Goal: Task Accomplishment & Management: Manage account settings

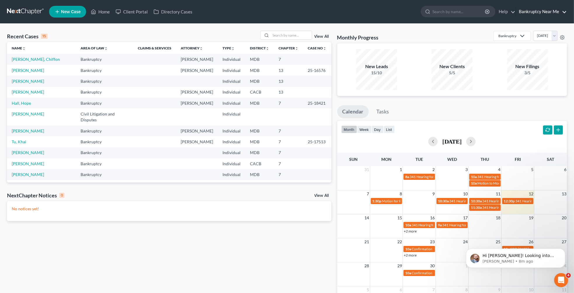
click at [542, 12] on link "Bankruptcy Near Me" at bounding box center [541, 11] width 51 height 11
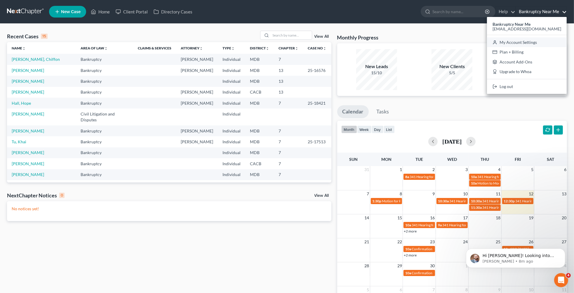
click at [525, 43] on link "My Account Settings" at bounding box center [527, 42] width 80 height 10
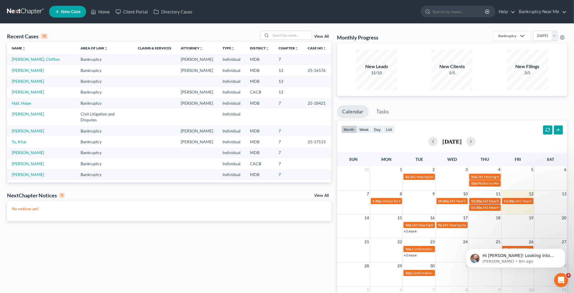
select select "38"
select select "24"
select select "21"
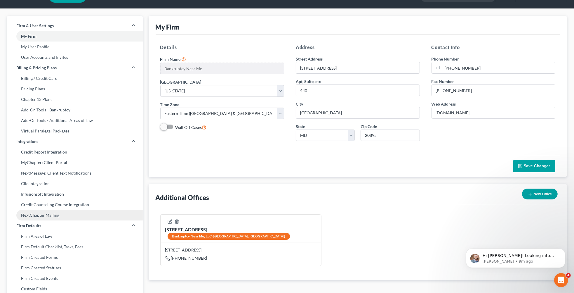
scroll to position [21, 0]
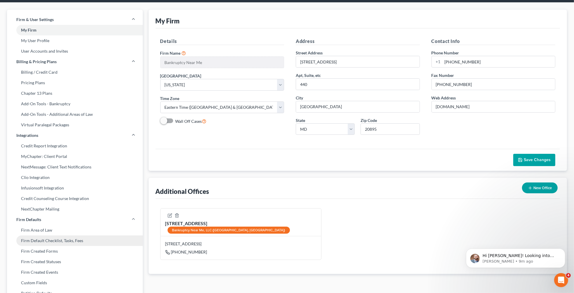
click at [67, 240] on link "Firm Default Checklist, Tasks, Fees" at bounding box center [75, 240] width 136 height 11
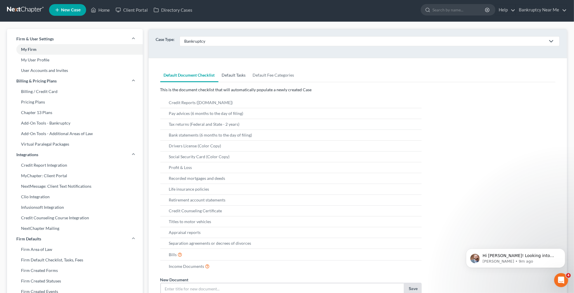
scroll to position [3, 0]
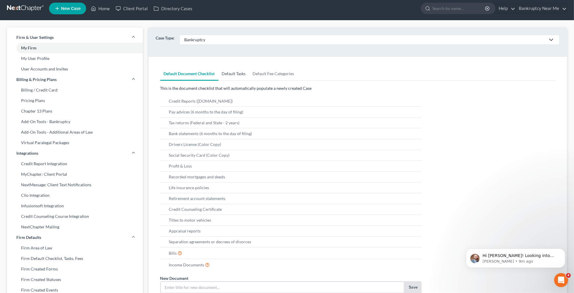
click at [232, 74] on link "Default Tasks" at bounding box center [233, 74] width 31 height 14
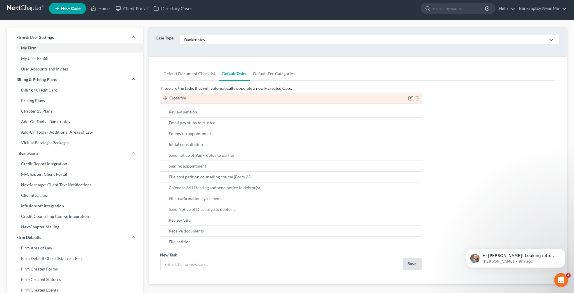
drag, startPoint x: 164, startPoint y: 112, endPoint x: 164, endPoint y: 97, distance: 14.3
click at [164, 97] on ul "Close file Close file Review petition Close file Email pay stubs to trustee Fol…" at bounding box center [291, 171] width 262 height 151
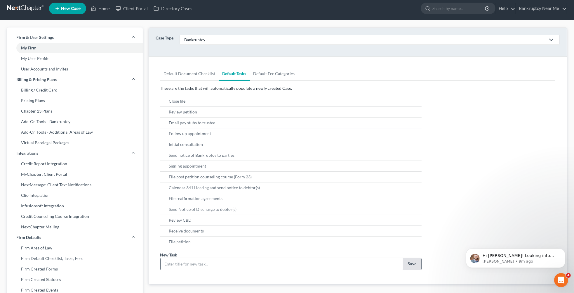
click at [418, 267] on button "Save" at bounding box center [412, 264] width 18 height 12
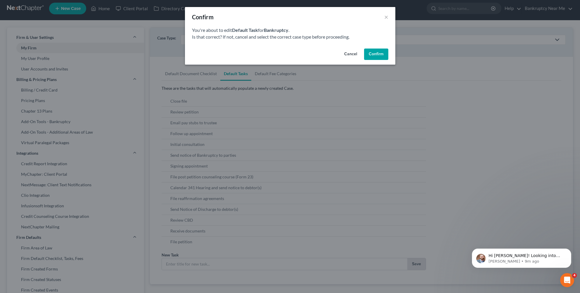
click at [378, 54] on button "Confirm" at bounding box center [376, 54] width 24 height 12
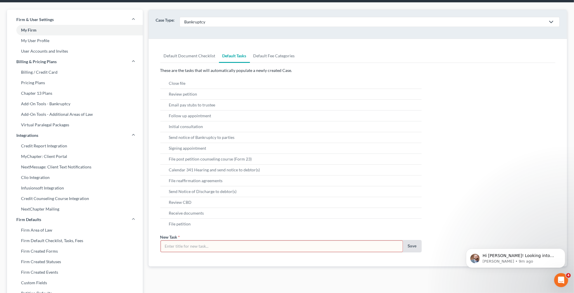
scroll to position [44, 0]
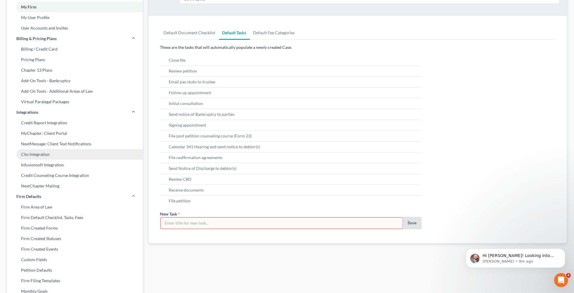
click at [52, 157] on link "Clio Integration" at bounding box center [75, 154] width 136 height 11
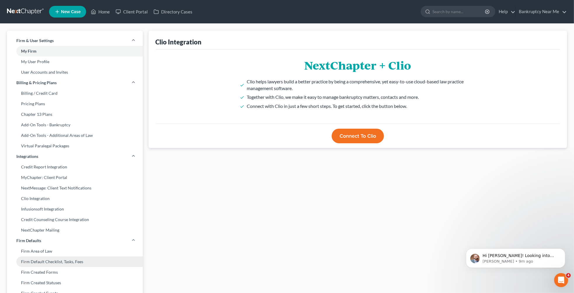
click at [54, 261] on link "Firm Default Checklist, Tasks, Fees" at bounding box center [75, 261] width 136 height 11
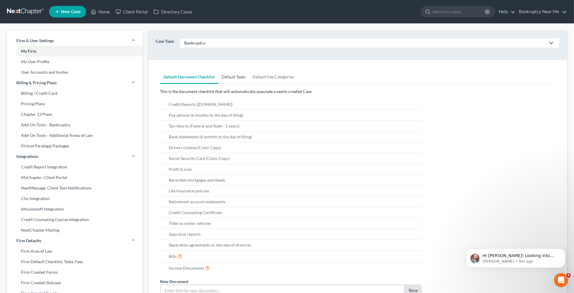
click at [234, 79] on link "Default Tasks" at bounding box center [233, 77] width 31 height 14
